Goal: Transaction & Acquisition: Purchase product/service

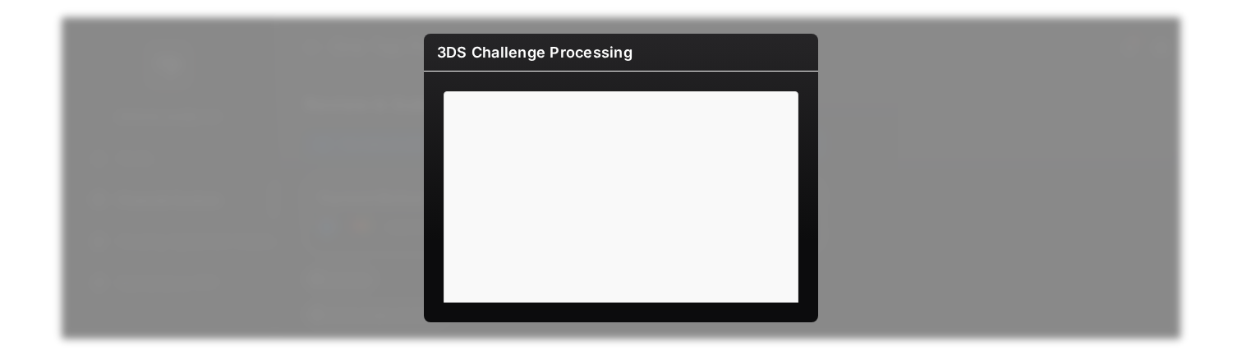
scroll to position [223, 0]
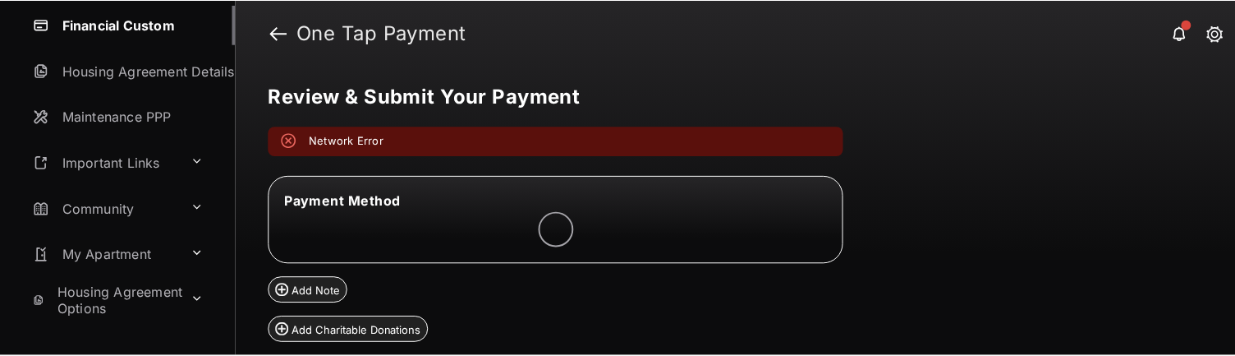
scroll to position [338, 0]
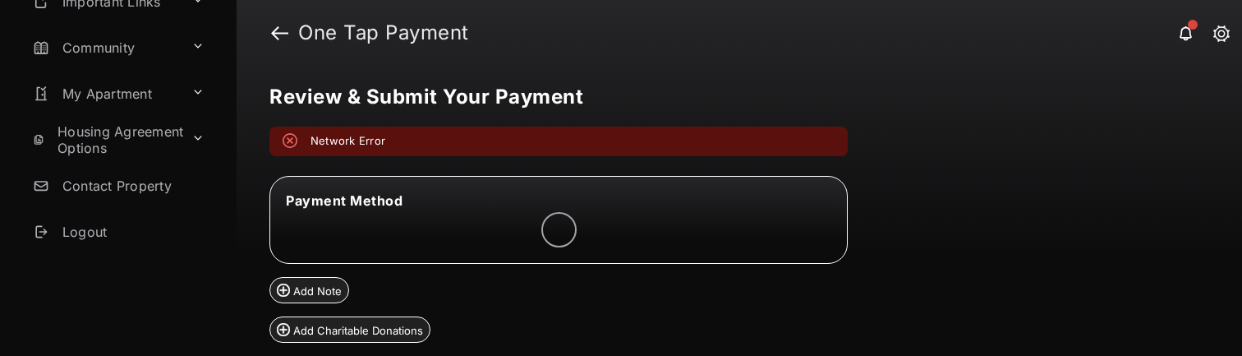
click at [86, 228] on link "Logout" at bounding box center [131, 231] width 210 height 39
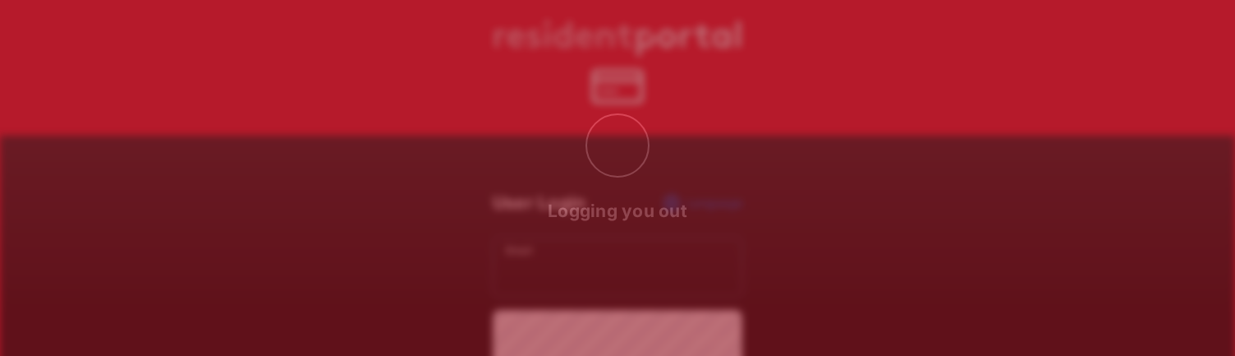
type input "**********"
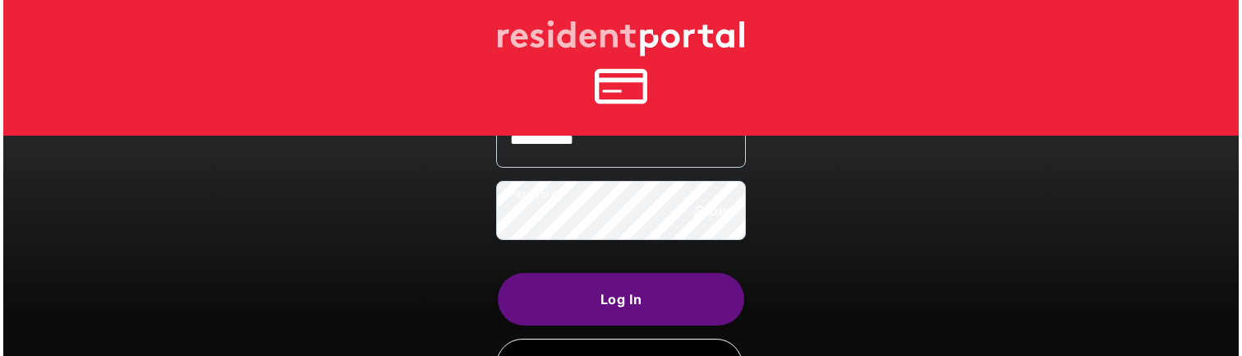
scroll to position [143, 0]
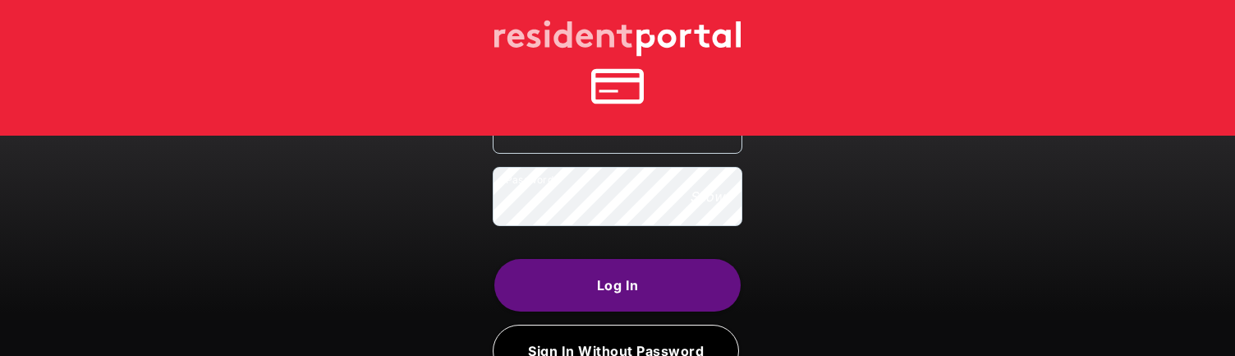
click at [660, 277] on button "Log In" at bounding box center [617, 285] width 246 height 53
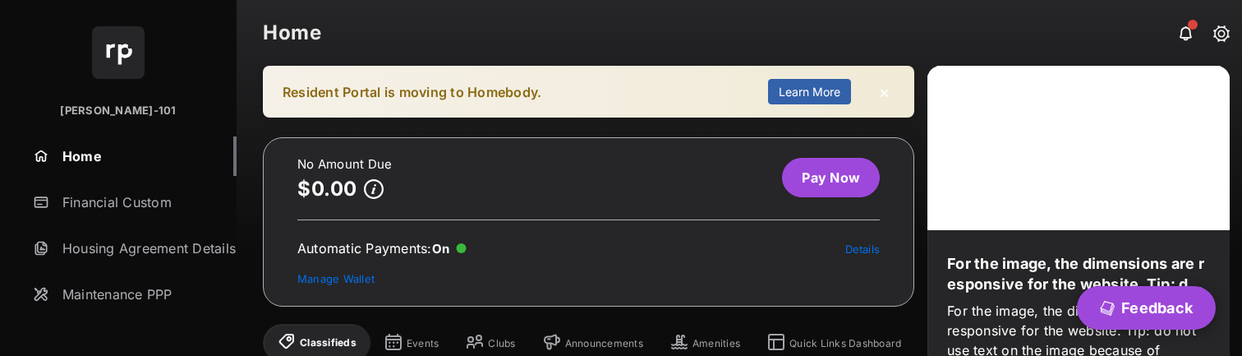
click at [848, 180] on link "Pay Now" at bounding box center [831, 177] width 98 height 39
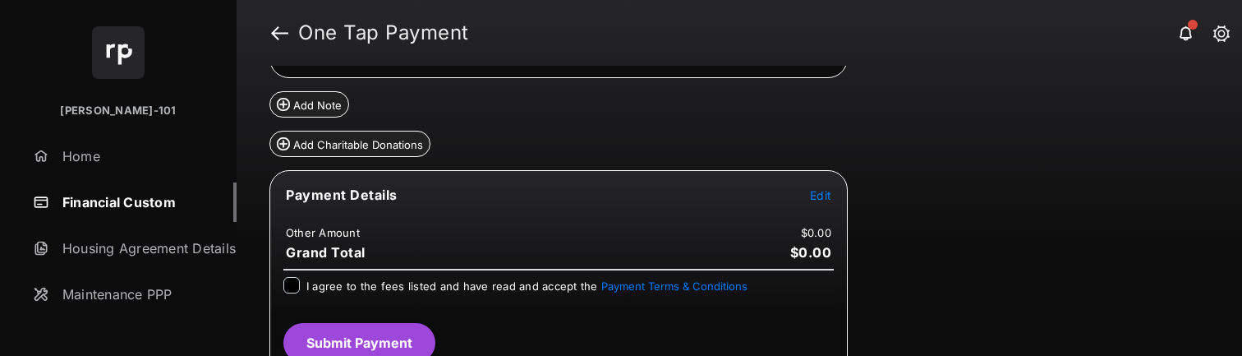
scroll to position [138, 0]
click at [817, 186] on span "Edit" at bounding box center [820, 193] width 21 height 14
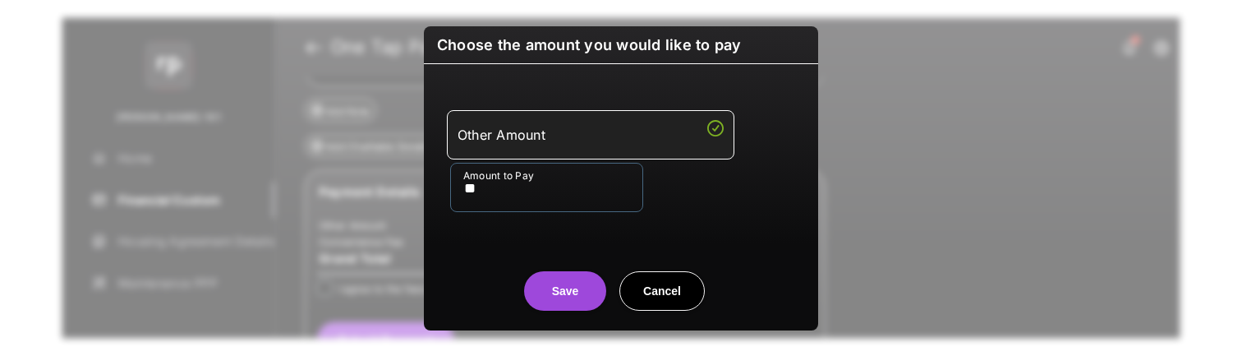
type input "**"
drag, startPoint x: 471, startPoint y: 241, endPoint x: 484, endPoint y: 265, distance: 27.6
click at [471, 241] on div "Save Cancel" at bounding box center [621, 274] width 394 height 72
click at [559, 305] on button "Save" at bounding box center [565, 290] width 82 height 39
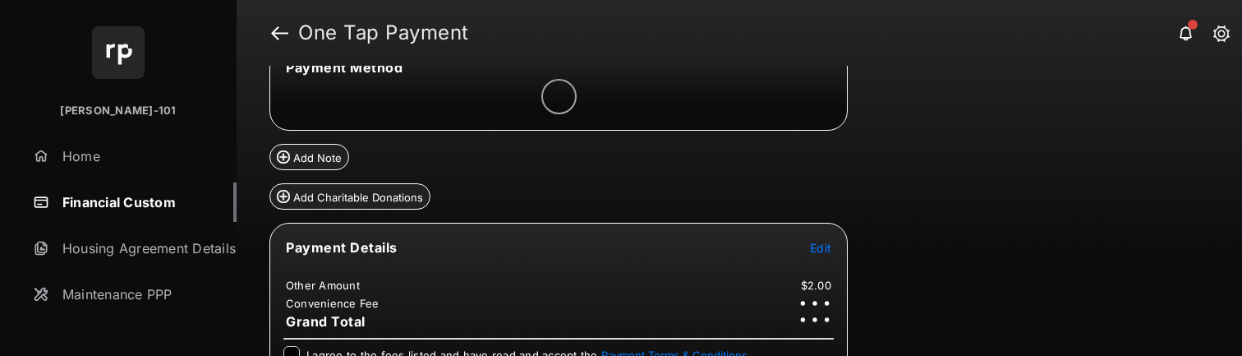
scroll to position [173, 0]
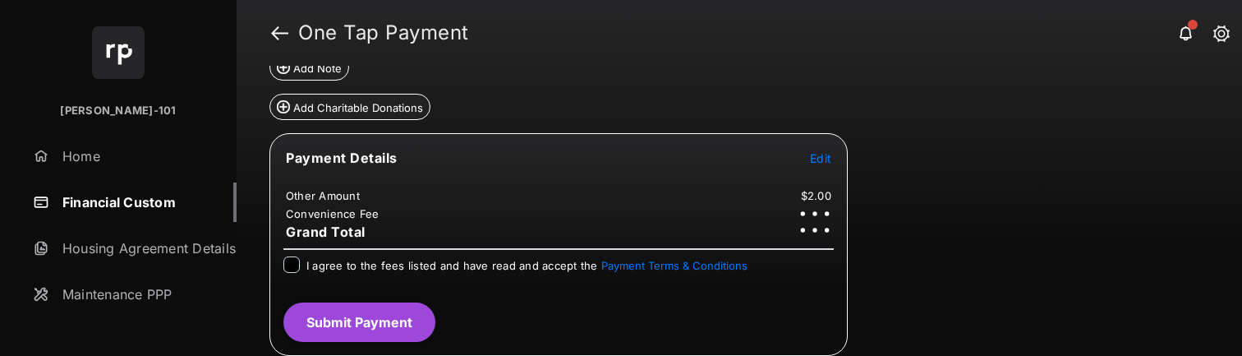
click at [434, 279] on div "I agree to the fees listed and have read and accept the Payment Terms & Conditi…" at bounding box center [559, 272] width 570 height 33
click at [434, 278] on div "I agree to the fees listed and have read and accept the Payment Terms & Conditi…" at bounding box center [559, 272] width 570 height 33
click at [435, 274] on div "I agree to the fees listed and have read and accept the Payment Terms & Conditi…" at bounding box center [559, 272] width 570 height 33
